Goal: Task Accomplishment & Management: Manage account settings

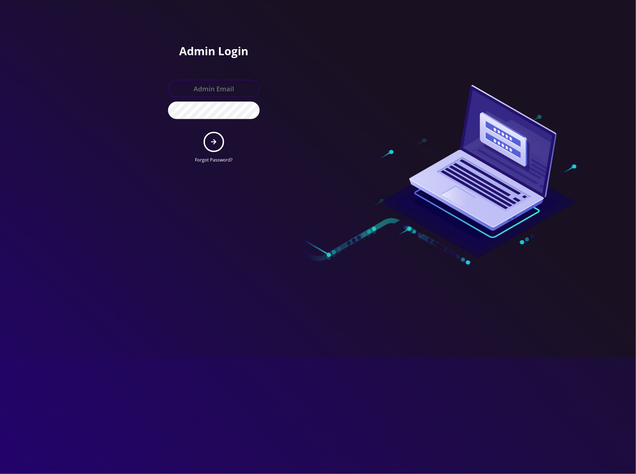
type input "[EMAIL_ADDRESS][DOMAIN_NAME]"
click at [218, 144] on button "submit" at bounding box center [213, 142] width 20 height 20
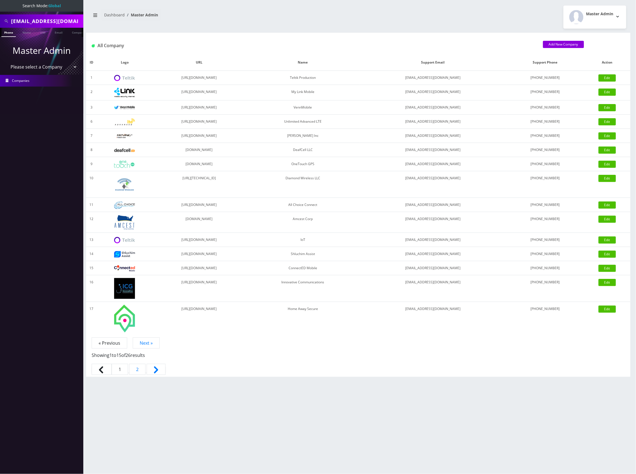
click at [42, 21] on input "cheapassistllc@gmail.com" at bounding box center [46, 21] width 71 height 11
paste input "[TECHNICAL_ID]"
type input "[TECHNICAL_ID]"
click at [41, 30] on link "SIM" at bounding box center [42, 32] width 11 height 9
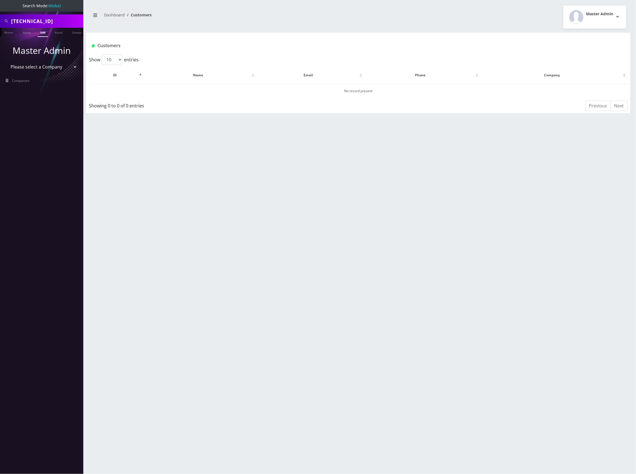
click at [35, 67] on select "Please select a Company Teltik Production My Link Mobile VennMobile Unlimited A…" at bounding box center [41, 67] width 71 height 11
select select "1"
click at [6, 62] on select "Please select a Company Teltik Production My Link Mobile VennMobile Unlimited A…" at bounding box center [41, 67] width 71 height 11
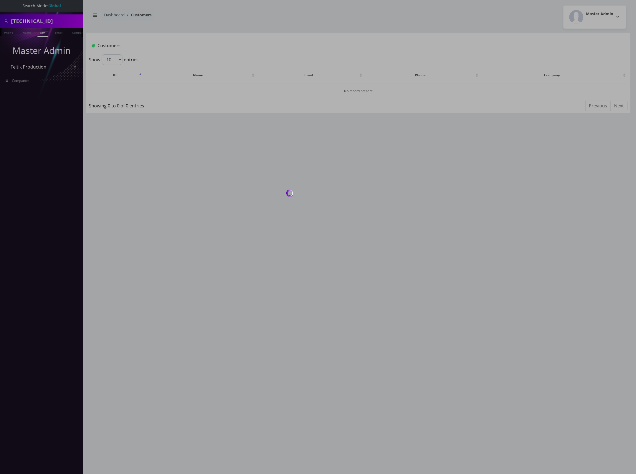
click at [29, 87] on body "Search Mode: Global 89148000011798241392 Phone Name SIM Email Company Customer …" at bounding box center [318, 237] width 636 height 474
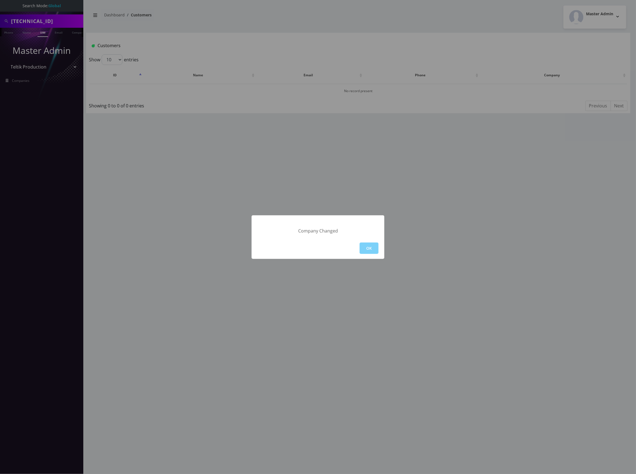
drag, startPoint x: 366, startPoint y: 249, endPoint x: 322, endPoint y: 238, distance: 45.4
click at [367, 249] on button "OK" at bounding box center [368, 248] width 19 height 11
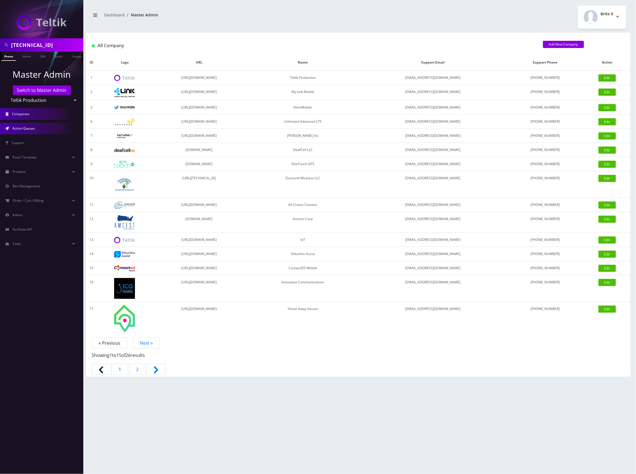
click at [36, 125] on link "Action Queues" at bounding box center [41, 129] width 83 height 12
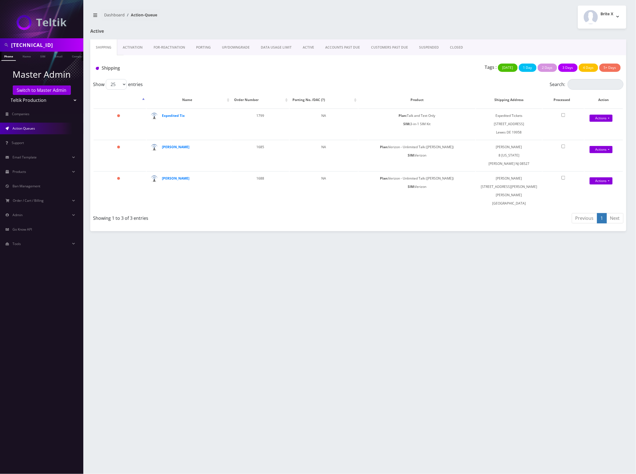
click at [128, 44] on link "Activation" at bounding box center [132, 47] width 31 height 16
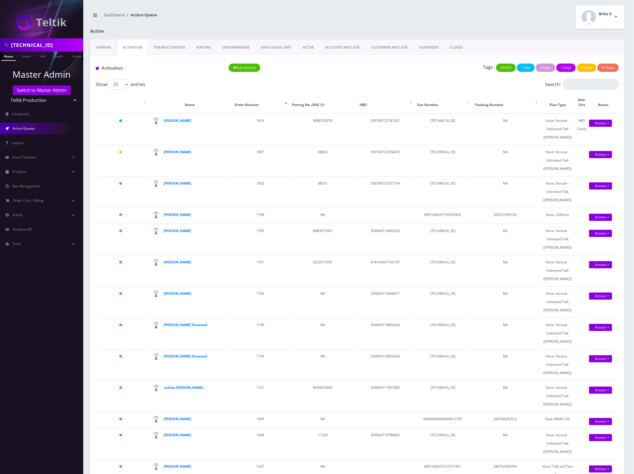
click at [438, 64] on div "Tags : Today 1 Day 2 Days 3 Days 4 Days 5+ Days" at bounding box center [490, 69] width 266 height 11
click at [428, 74] on div "Tags : Today 1 Day 2 Days 3 Days 4 Days 5+ Days" at bounding box center [490, 69] width 266 height 11
click at [326, 67] on div "Bulk Activate" at bounding box center [291, 69] width 133 height 11
click at [53, 47] on input "[TECHNICAL_ID]" at bounding box center [46, 45] width 71 height 11
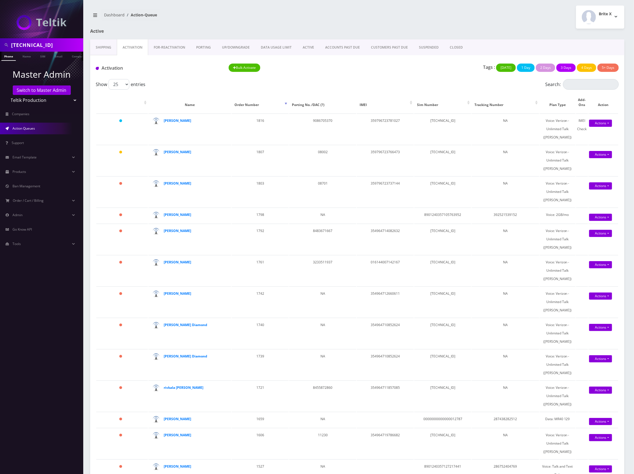
click at [520, 26] on div "Brite X Logout" at bounding box center [492, 17] width 271 height 23
click at [511, 29] on div at bounding box center [448, 34] width 362 height 11
click at [544, 27] on div "Brite X Logout" at bounding box center [492, 17] width 271 height 23
click at [519, 28] on div "Brite X Logout" at bounding box center [492, 17] width 271 height 23
click at [531, 28] on div "Brite X Logout" at bounding box center [492, 17] width 271 height 23
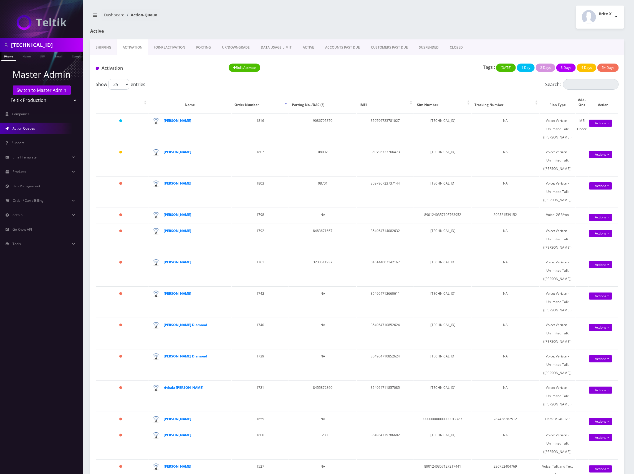
click at [518, 25] on div "Brite X Logout" at bounding box center [492, 17] width 271 height 23
drag, startPoint x: 518, startPoint y: 28, endPoint x: 398, endPoint y: 22, distance: 120.0
click at [517, 28] on div "Brite X Logout" at bounding box center [492, 17] width 271 height 23
click at [57, 46] on input "[TECHNICAL_ID]" at bounding box center [46, 45] width 71 height 11
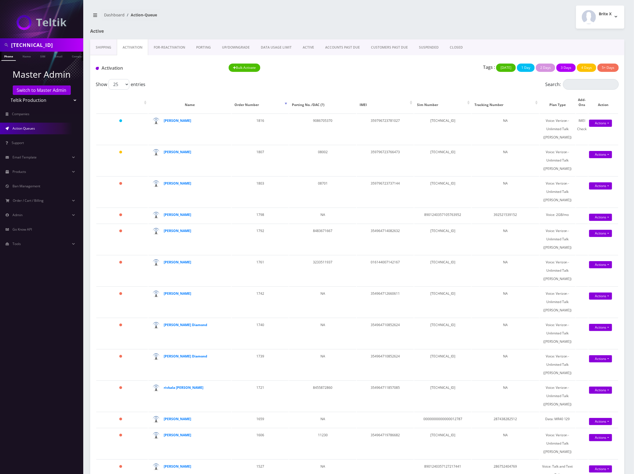
paste input "354964711879824"
click at [40, 44] on input "354964711879824" at bounding box center [46, 45] width 71 height 11
paste input "7327323976"
type input "7327323976"
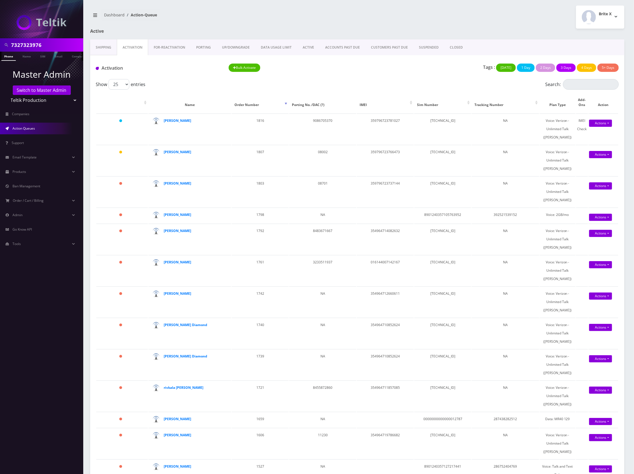
click at [6, 54] on link "Phone" at bounding box center [8, 56] width 14 height 9
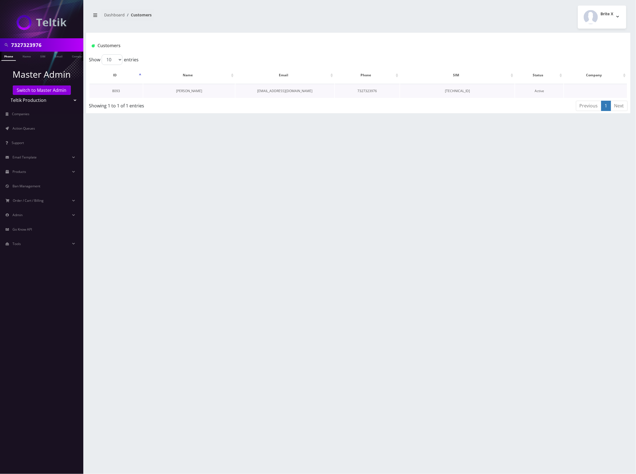
click at [190, 92] on link "chayala Pochtinger" at bounding box center [189, 91] width 26 height 5
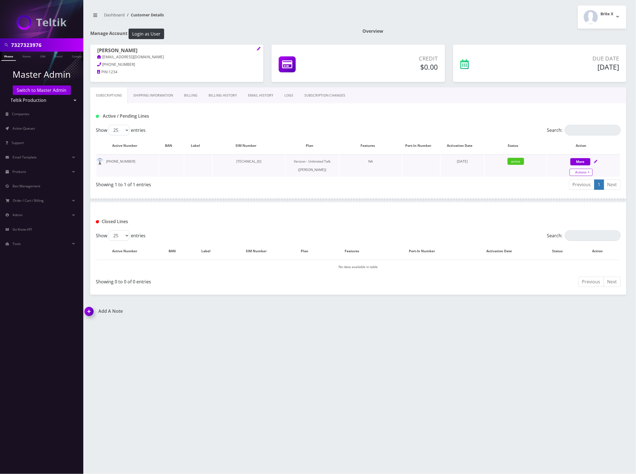
click at [587, 173] on link "Actions" at bounding box center [580, 172] width 23 height 7
select select "459"
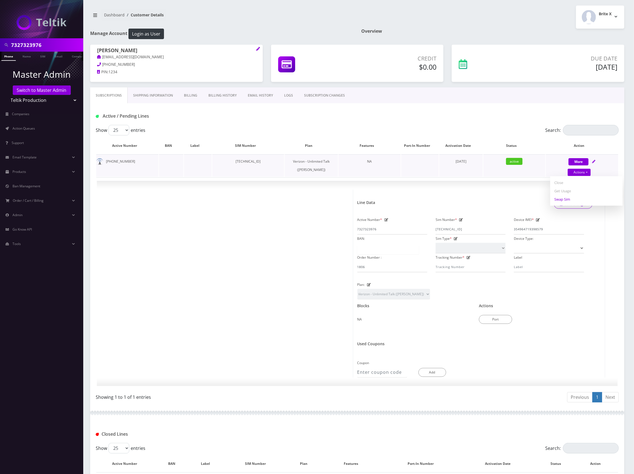
click at [568, 198] on link "Swap Sim" at bounding box center [586, 199] width 72 height 8
select select "459"
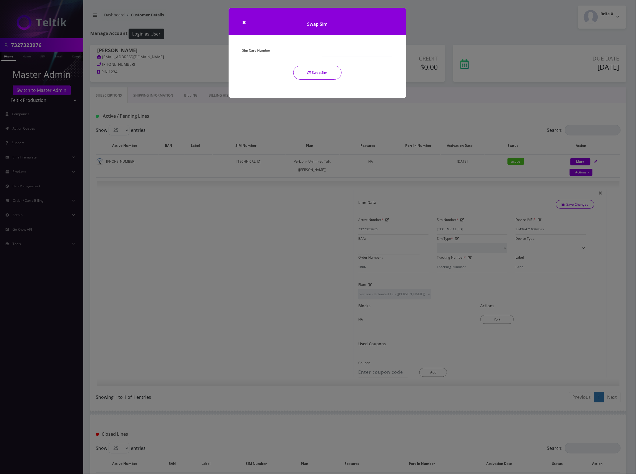
click at [307, 52] on div "Sim Card Number" at bounding box center [277, 51] width 79 height 11
click at [310, 47] on div "Sim Card Number" at bounding box center [277, 51] width 79 height 11
click at [307, 51] on div "Sim Card Number" at bounding box center [277, 51] width 79 height 11
click at [335, 57] on div "Sim Card Number Swap Sim" at bounding box center [317, 65] width 158 height 38
click at [336, 54] on input "Sim Card Number" at bounding box center [356, 51] width 71 height 11
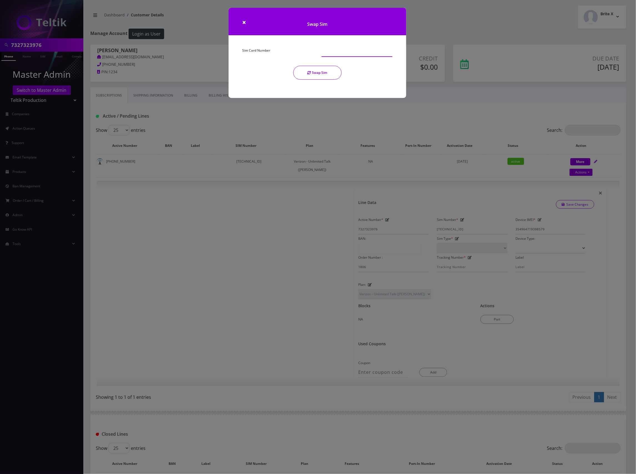
paste input "[TECHNICAL_ID]"
type input "[TECHNICAL_ID]"
click at [371, 64] on div "Sim Card Number [TECHNICAL_ID] Swap Sim" at bounding box center [317, 65] width 158 height 38
click at [317, 72] on button "Swap Sim" at bounding box center [317, 74] width 48 height 14
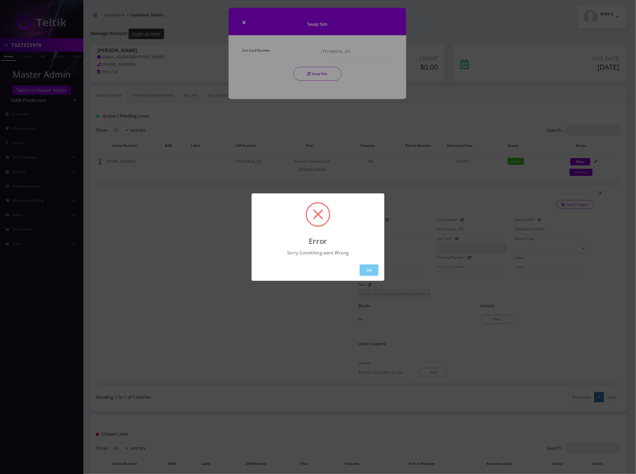
click at [372, 270] on button "OK" at bounding box center [368, 269] width 19 height 11
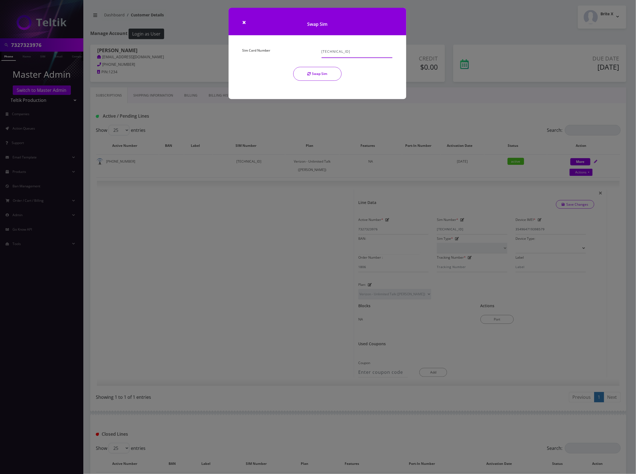
click at [369, 54] on input "[TECHNICAL_ID]" at bounding box center [356, 51] width 71 height 11
drag, startPoint x: 374, startPoint y: 53, endPoint x: 284, endPoint y: 48, distance: 89.8
click at [270, 46] on div "× Swap Sim Sim Card Number [TECHNICAL_ID] Swap Sim" at bounding box center [317, 53] width 178 height 91
click at [382, 52] on input "[TECHNICAL_ID]" at bounding box center [356, 51] width 71 height 11
click at [326, 74] on button "Swap Sim" at bounding box center [317, 74] width 48 height 14
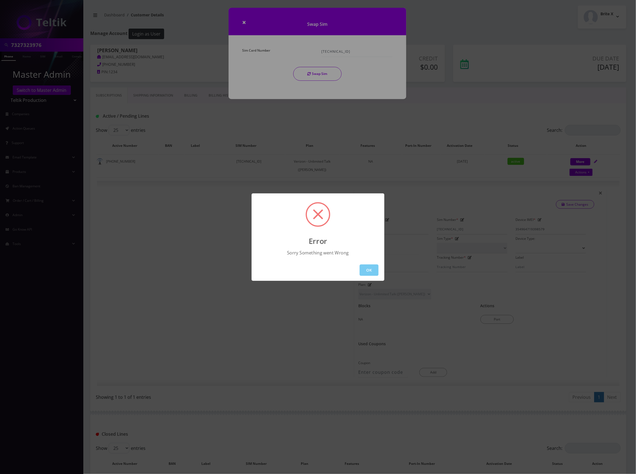
click at [367, 267] on button "OK" at bounding box center [368, 269] width 19 height 11
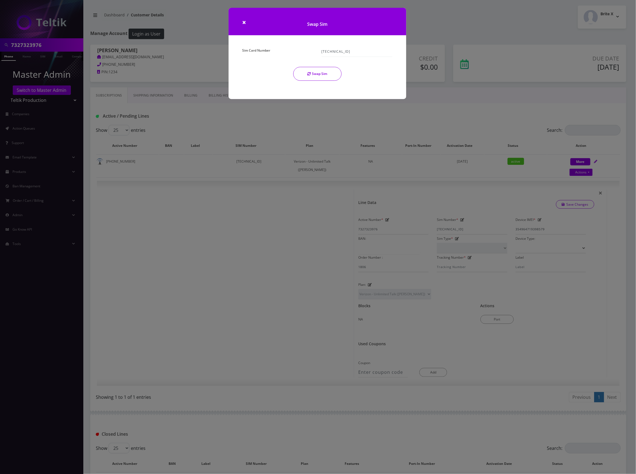
click at [532, 95] on div "× Swap Sim Sim Card Number [TECHNICAL_ID] Swap Sim" at bounding box center [318, 237] width 636 height 474
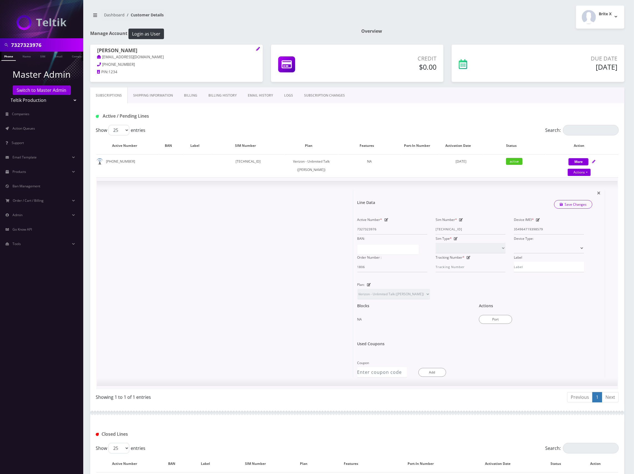
click at [538, 220] on icon at bounding box center [538, 219] width 4 height 3
click at [502, 226] on div "Active Number * 7327323976 Sim Number * [TECHNICAL_ID] Device IMEI * [TECHNICAL…" at bounding box center [470, 244] width 235 height 57
paste input "1879824"
type input "354964711879824"
click at [462, 220] on icon at bounding box center [461, 219] width 4 height 3
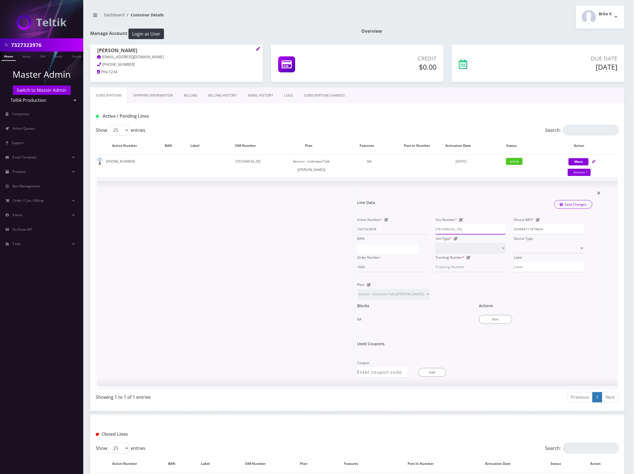
drag, startPoint x: 470, startPoint y: 228, endPoint x: 384, endPoint y: 218, distance: 85.8
click at [384, 218] on div "Active Number * 7327323976 Sim Number * [TECHNICAL_ID] Device IMEI * [TECHNICAL…" at bounding box center [470, 244] width 235 height 57
paste input "41392"
type input "[TECHNICAL_ID]"
click at [569, 204] on link "Save Changes" at bounding box center [573, 204] width 39 height 9
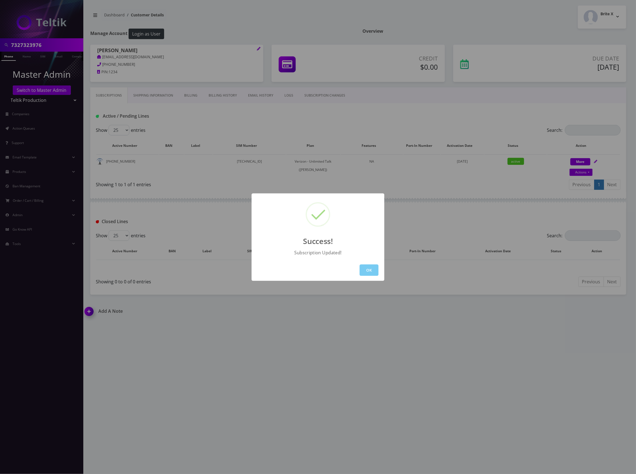
click at [370, 271] on button "OK" at bounding box center [368, 269] width 19 height 11
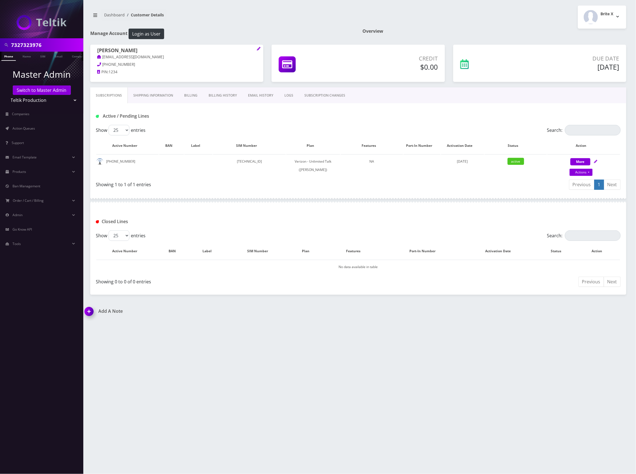
click at [115, 311] on h1 "Add A Note" at bounding box center [219, 311] width 269 height 5
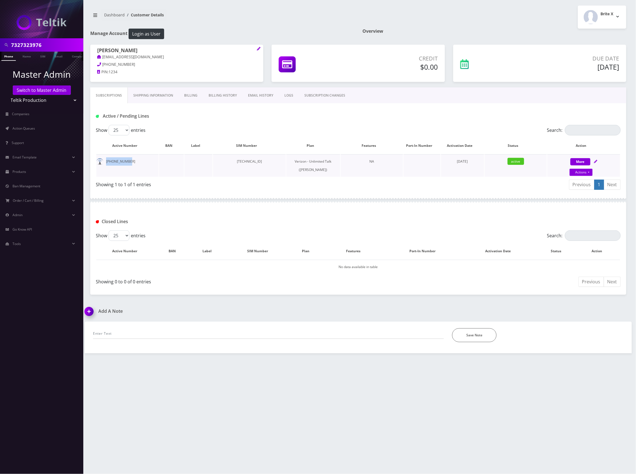
drag, startPoint x: 136, startPoint y: 162, endPoint x: 103, endPoint y: 166, distance: 32.6
click at [103, 166] on td "[PHONE_NUMBER]" at bounding box center [127, 165] width 62 height 22
copy td "[PHONE_NUMBER]"
click at [137, 336] on input "text" at bounding box center [268, 333] width 351 height 11
paste input "[PHONE_NUMBER]"
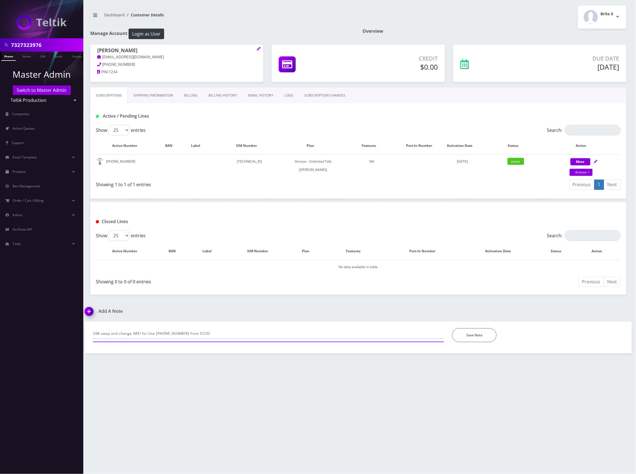
click at [238, 334] on input "SIM swap and change IMEI for line [PHONE_NUMBER] from ICCID" at bounding box center [268, 333] width 351 height 11
paste input "[TECHNICAL_ID] to SIM [TECHNICAL_ID]"
click at [347, 336] on input "SIM swap and change IMEI for line [PHONE_NUMBER] from ICCID [TECHNICAL_ID] to S…" at bounding box center [268, 333] width 351 height 11
paste input "354964719398579"
click at [387, 331] on input "SIM swap and change IMEI for line [PHONE_NUMBER] from ICCID [TECHNICAL_ID] to S…" at bounding box center [268, 333] width 351 height 11
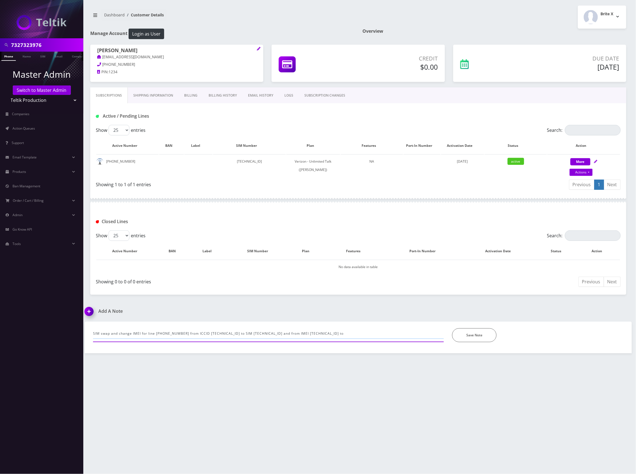
paste input "354964711879824"
type input "SIM swap and change IMEI for line [PHONE_NUMBER] from ICCID [TECHNICAL_ID] to S…"
click at [468, 335] on button "Save Note" at bounding box center [474, 335] width 44 height 14
